Goal: Book appointment/travel/reservation

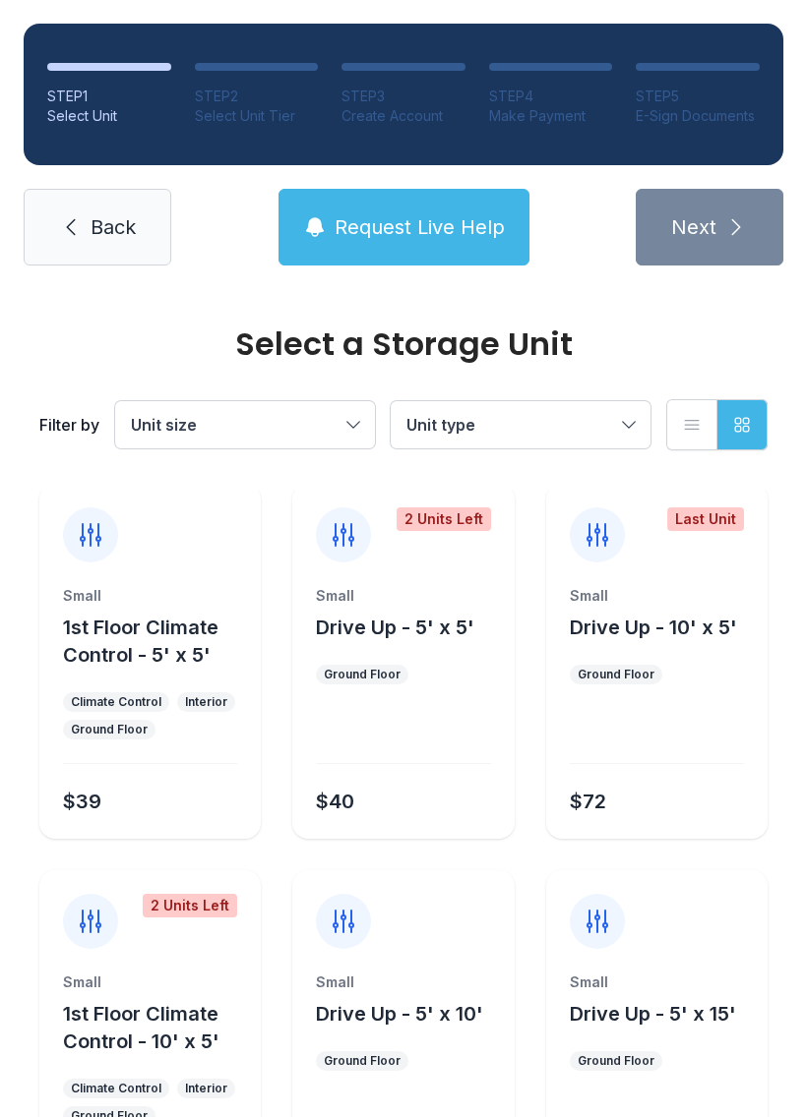
scroll to position [7, 0]
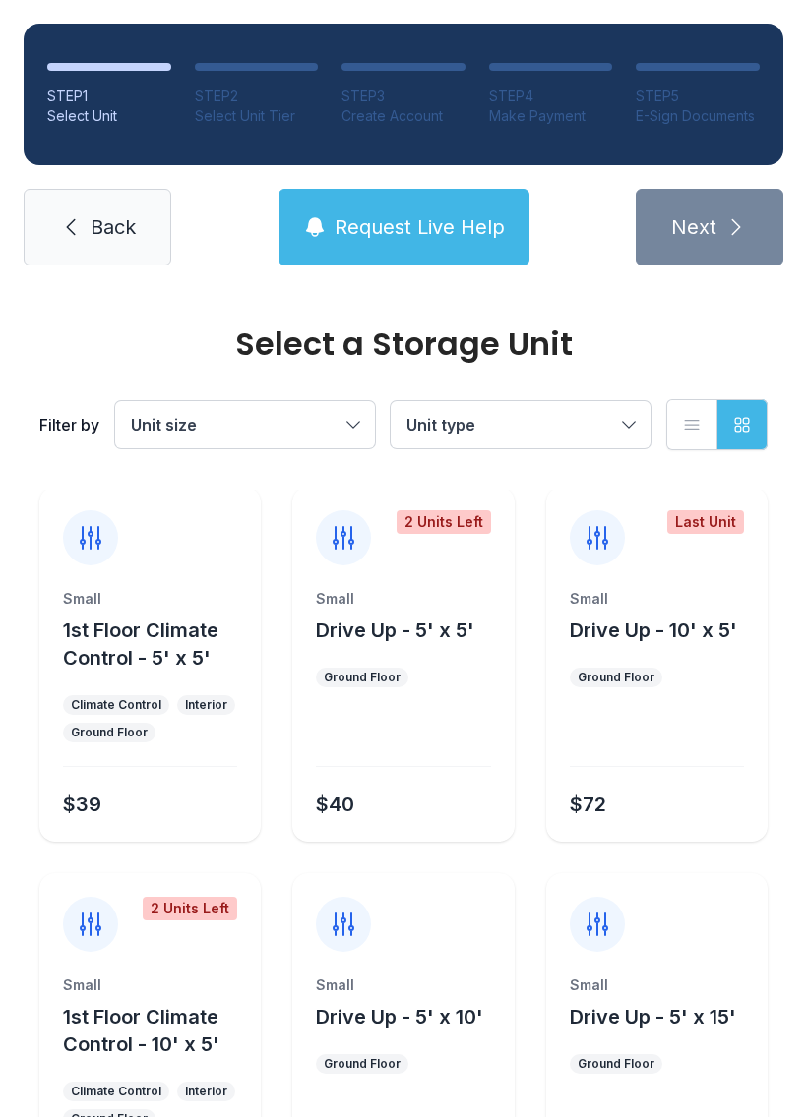
click at [666, 777] on div "Small Drive Up - 10' x 5' Ground Floor $72" at bounding box center [656, 715] width 221 height 253
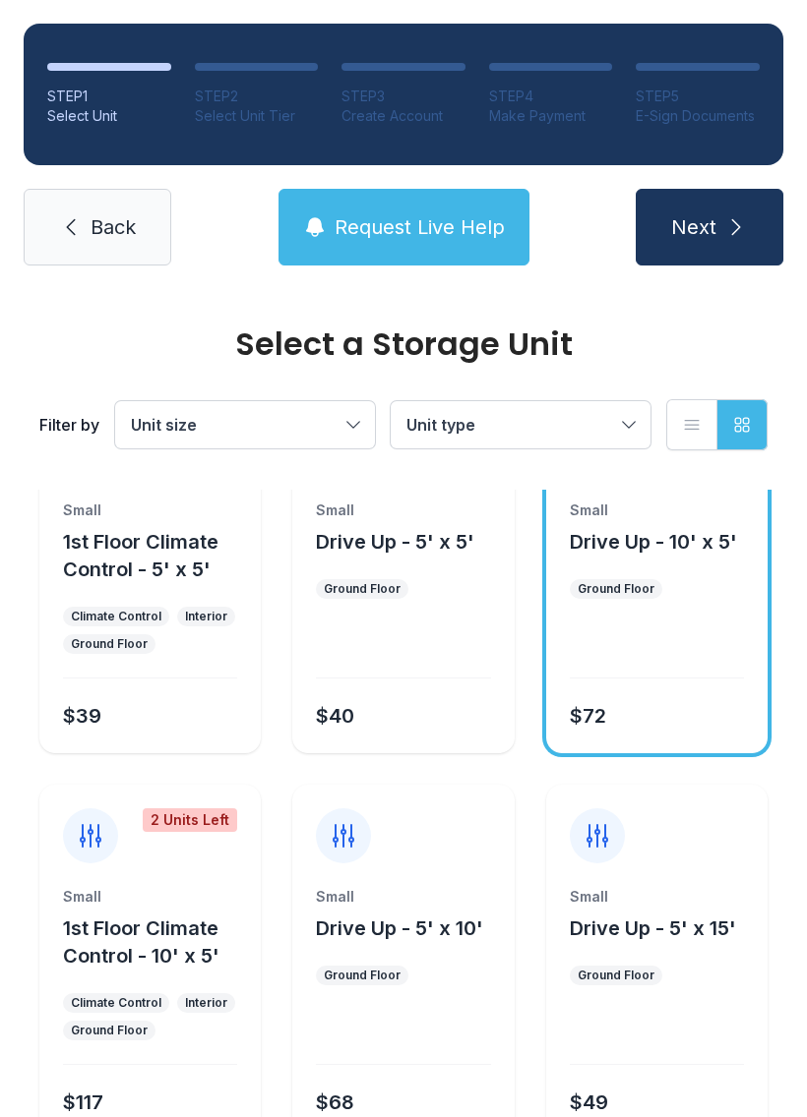
scroll to position [97, 0]
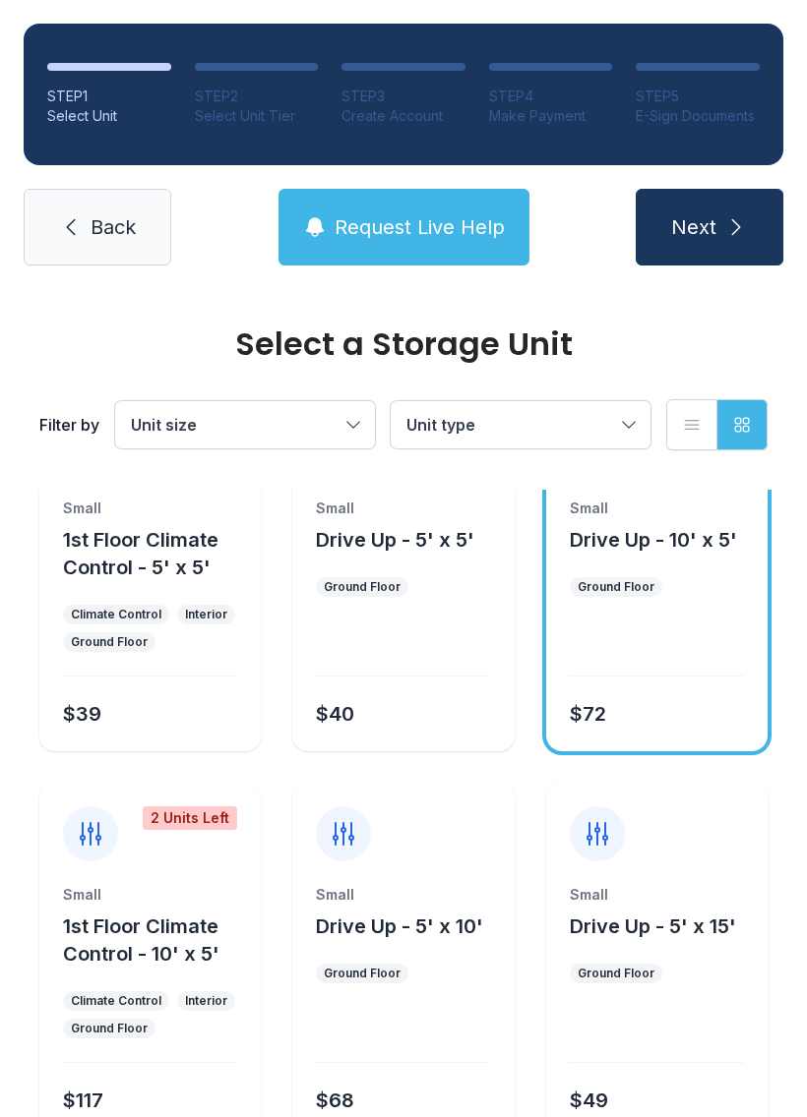
click at [708, 244] on button "Next" at bounding box center [709, 227] width 148 height 77
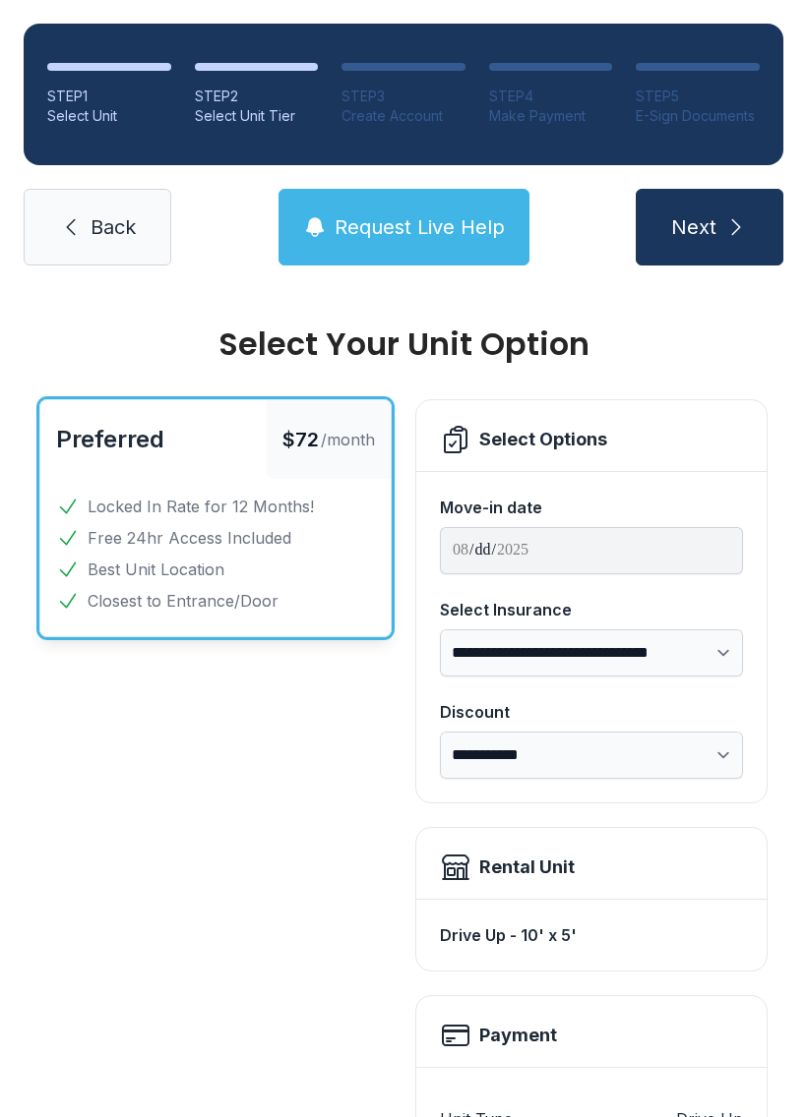
click at [65, 236] on icon at bounding box center [71, 227] width 24 height 24
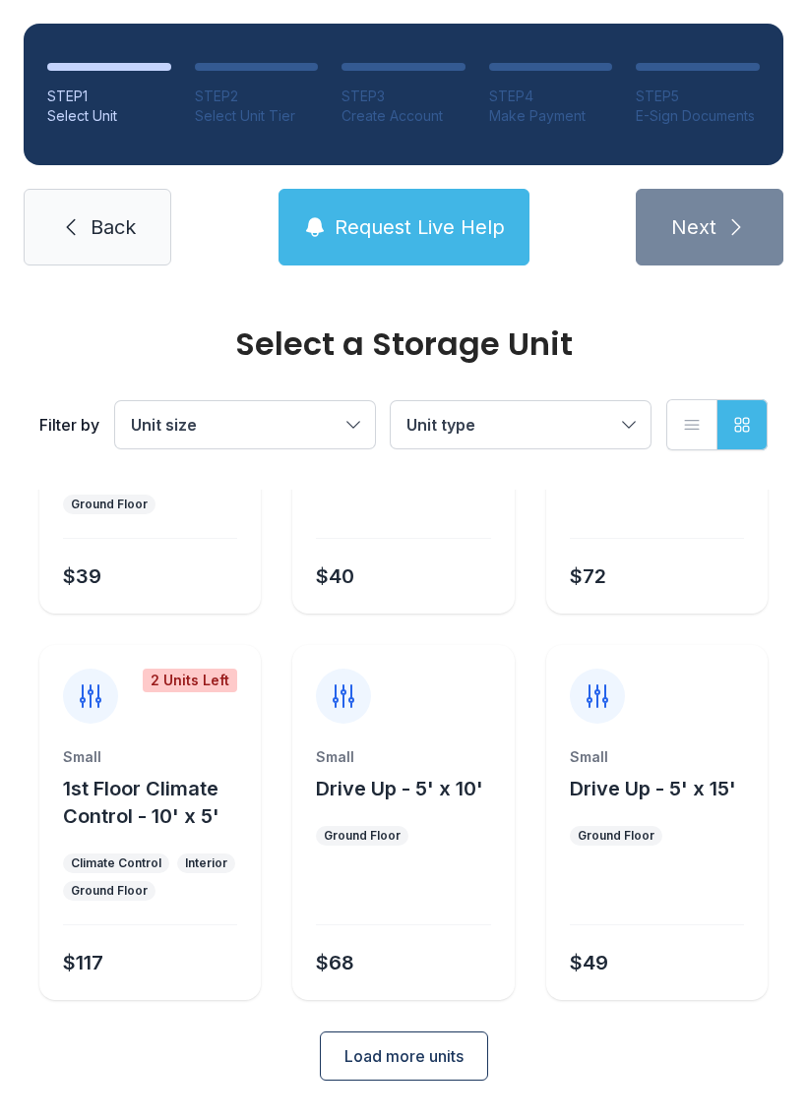
scroll to position [234, 0]
click at [376, 1049] on span "Load more units" at bounding box center [403, 1058] width 119 height 24
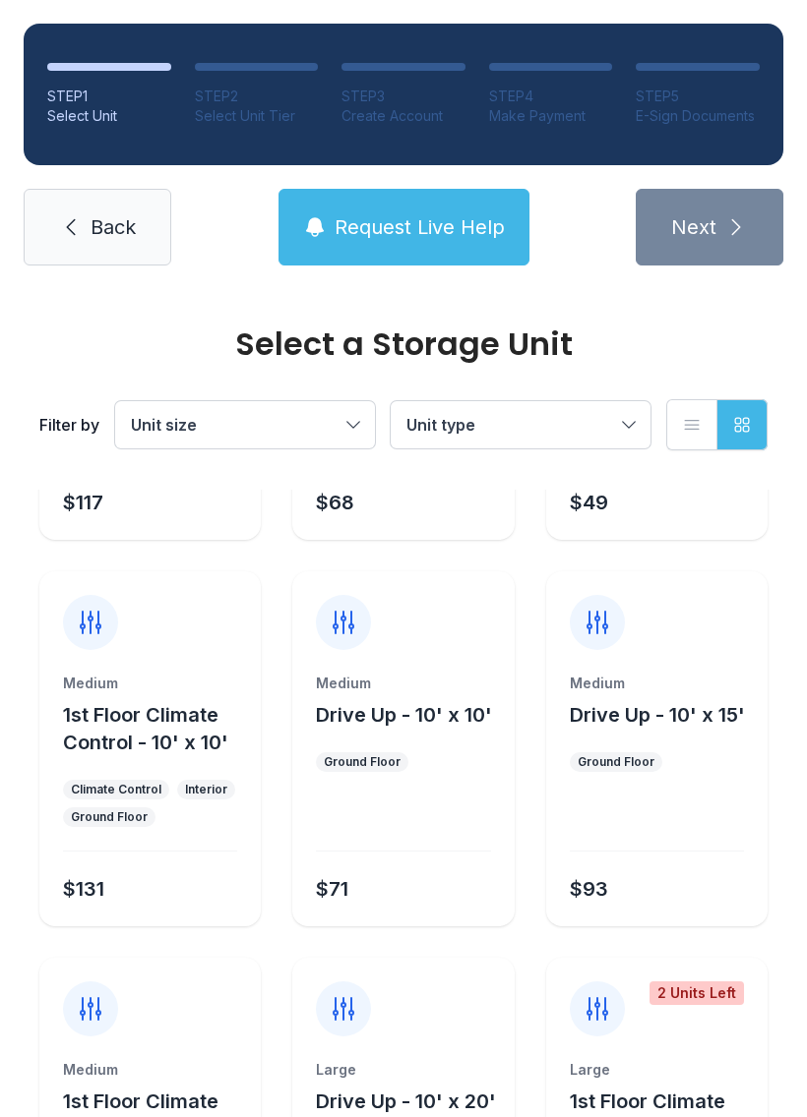
scroll to position [692, 0]
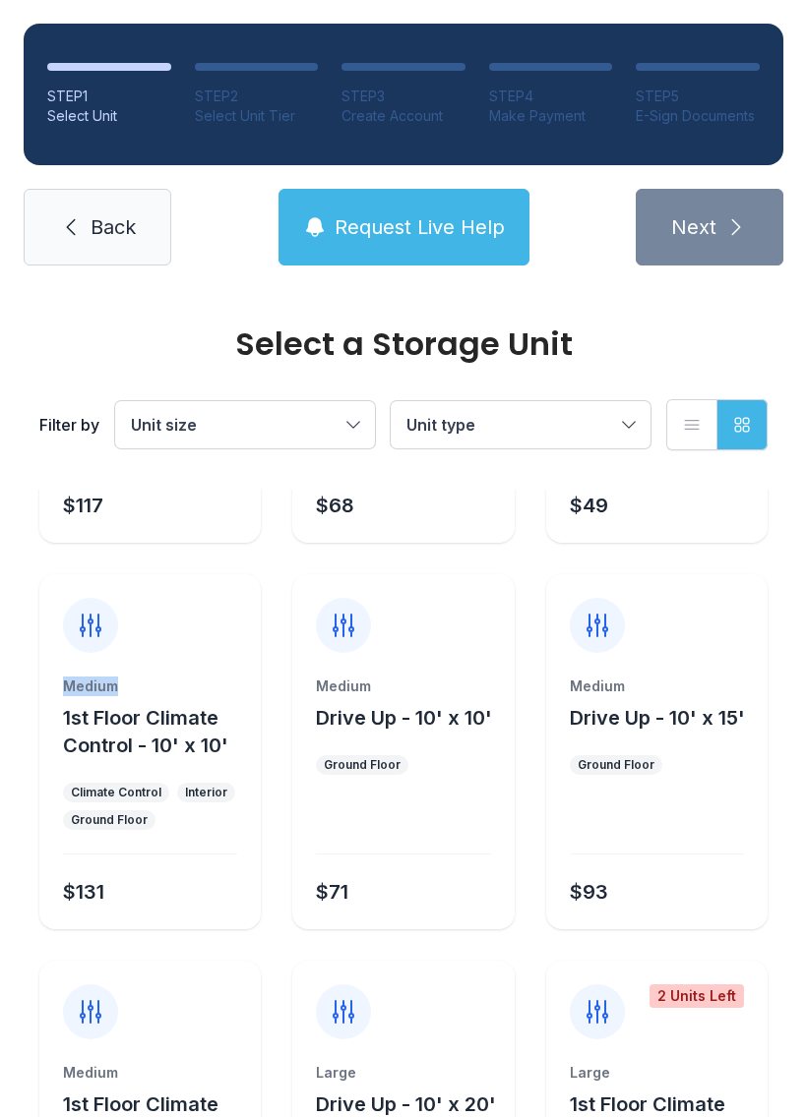
click at [433, 963] on div at bounding box center [402, 1000] width 221 height 79
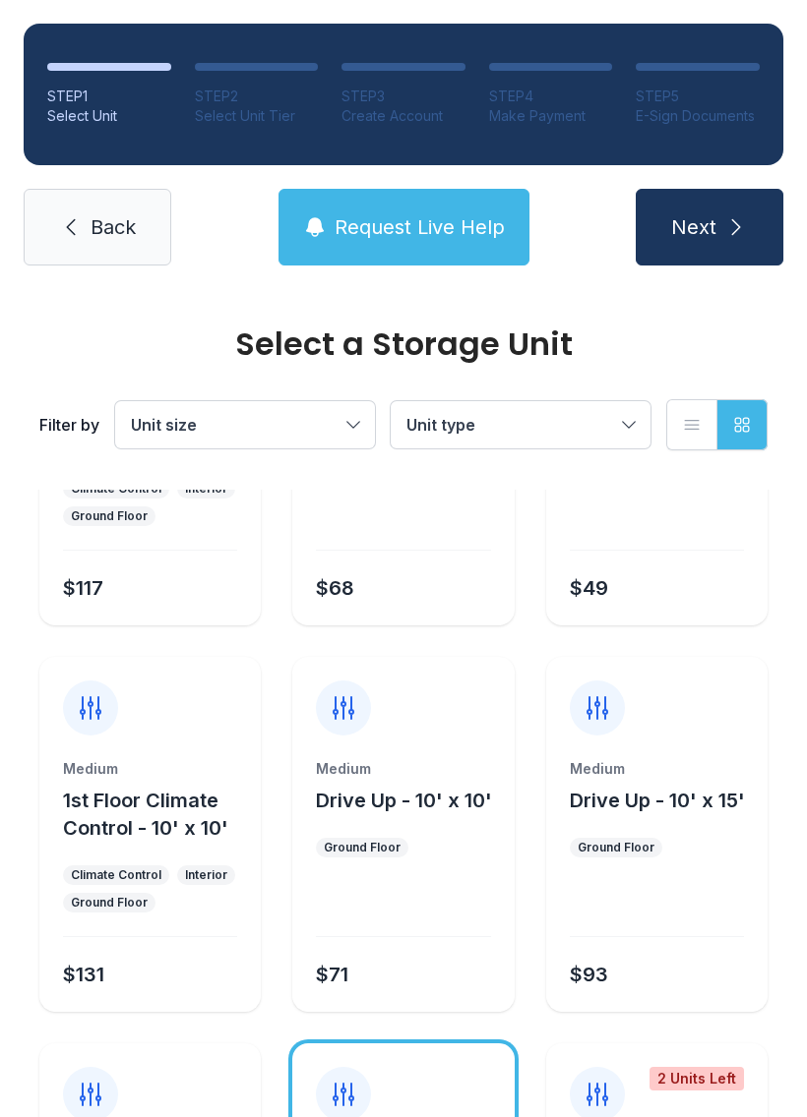
scroll to position [612, 0]
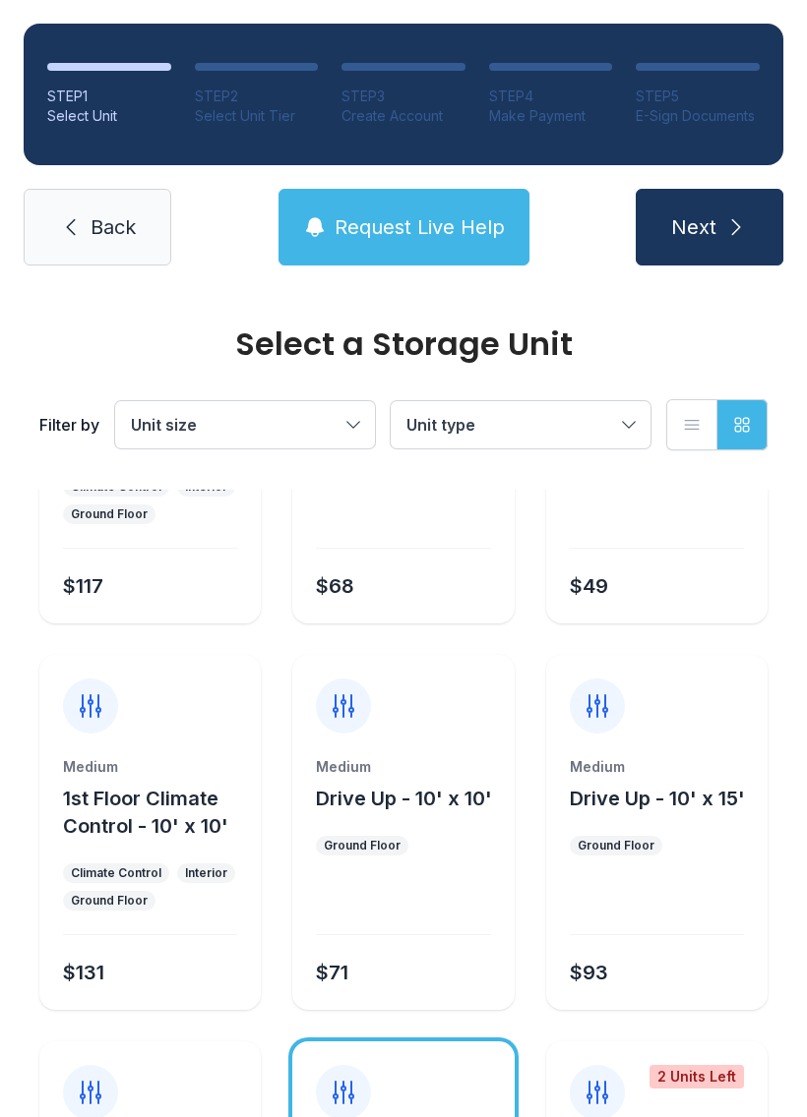
click at [395, 935] on div "Medium Drive Up - 10' x 10' Ground Floor $71" at bounding box center [402, 883] width 221 height 253
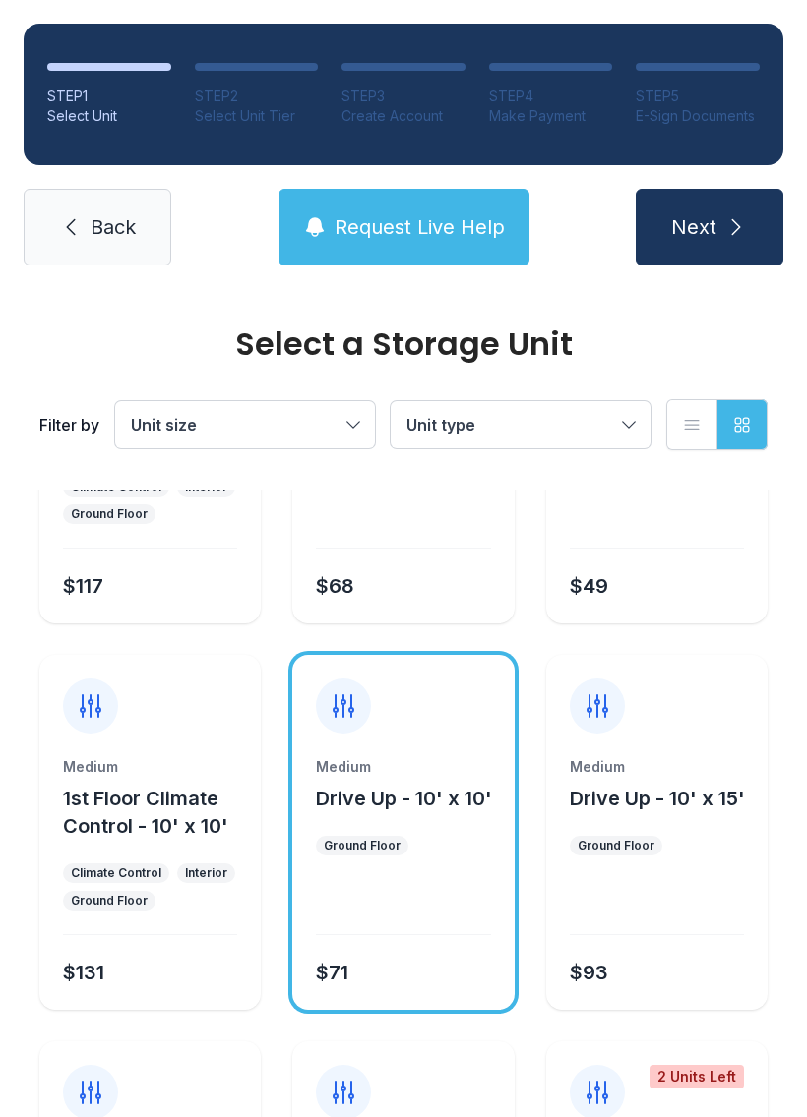
click at [730, 249] on button "Next" at bounding box center [709, 227] width 148 height 77
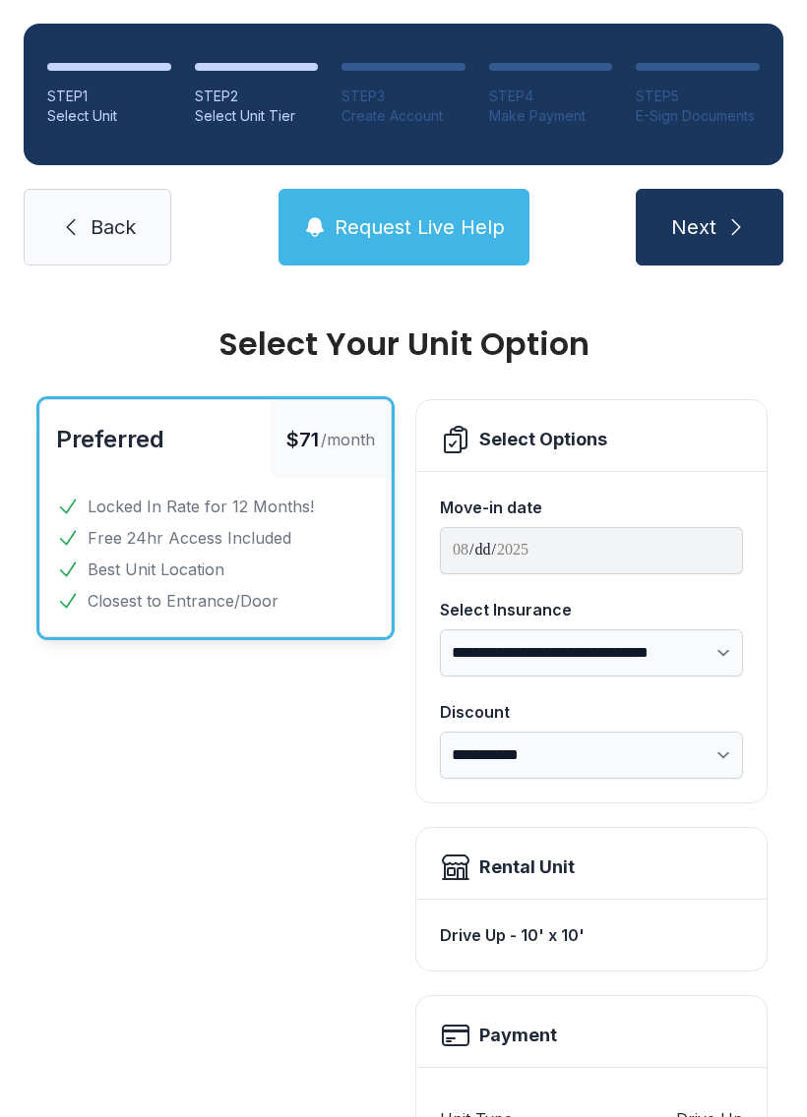
click at [707, 230] on span "Next" at bounding box center [693, 227] width 45 height 28
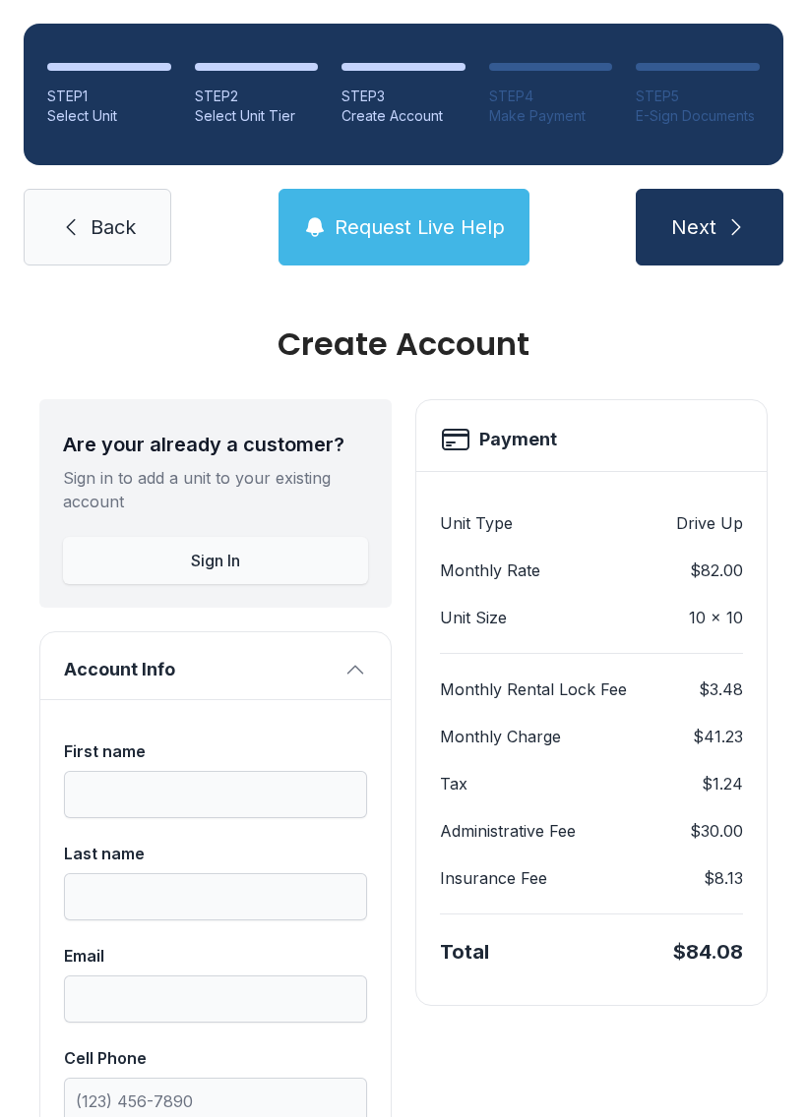
click at [79, 254] on link "Back" at bounding box center [98, 227] width 148 height 77
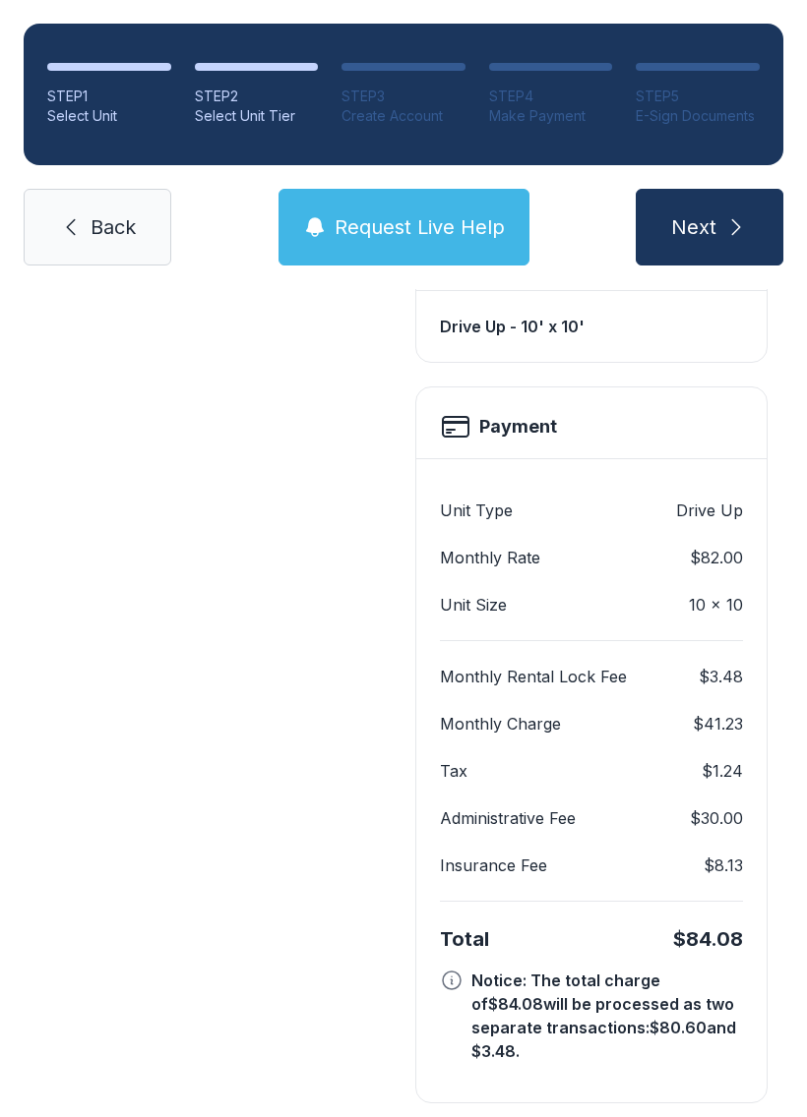
scroll to position [607, 0]
